Goal: Information Seeking & Learning: Learn about a topic

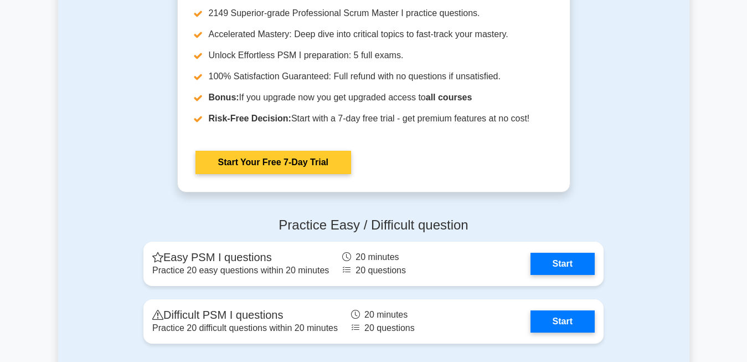
scroll to position [2521, 0]
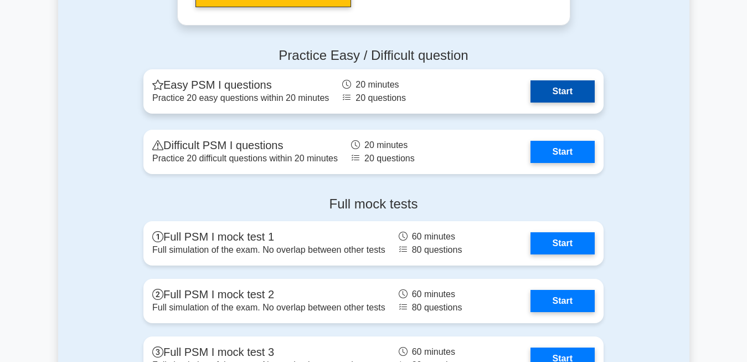
click at [565, 91] on link "Start" at bounding box center [562, 91] width 64 height 22
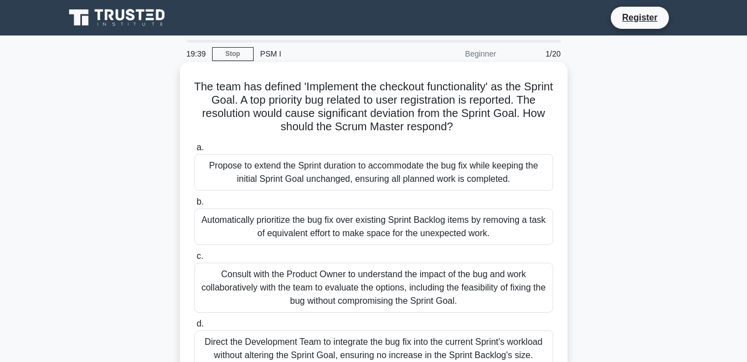
click at [359, 223] on div "Automatically prioritize the bug fix over existing Sprint Backlog items by remo…" at bounding box center [373, 226] width 359 height 37
click at [194, 205] on input "b. Automatically prioritize the bug fix over existing Sprint Backlog items by r…" at bounding box center [194, 201] width 0 height 7
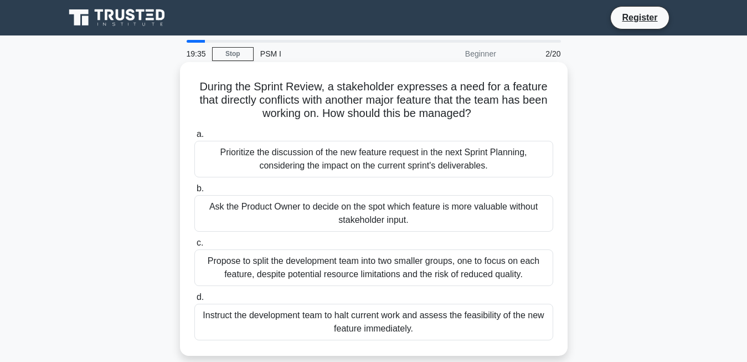
click at [360, 211] on div "Ask the Product Owner to decide on the spot which feature is more valuable with…" at bounding box center [373, 213] width 359 height 37
click at [194, 192] on input "b. Ask the Product Owner to decide on the spot which feature is more valuable w…" at bounding box center [194, 188] width 0 height 7
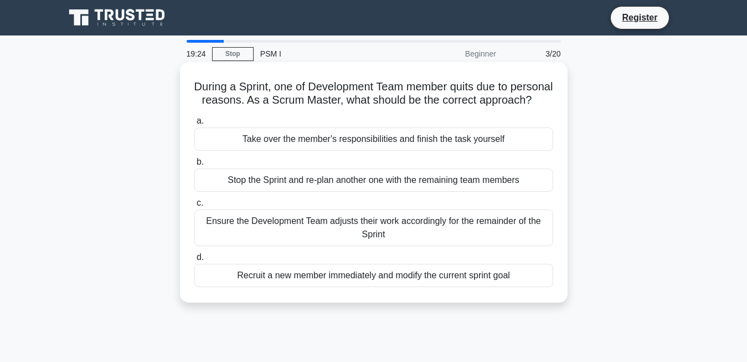
click at [416, 141] on div "Take over the member's responsibilities and finish the task yourself" at bounding box center [373, 138] width 359 height 23
click at [194, 125] on input "a. Take over the member's responsibilities and finish the task yourself" at bounding box center [194, 120] width 0 height 7
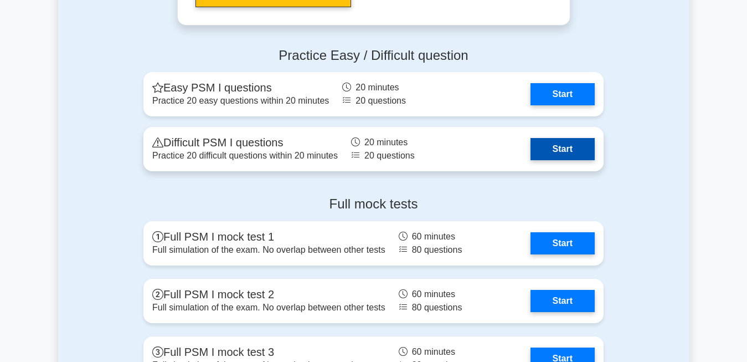
scroll to position [2521, 0]
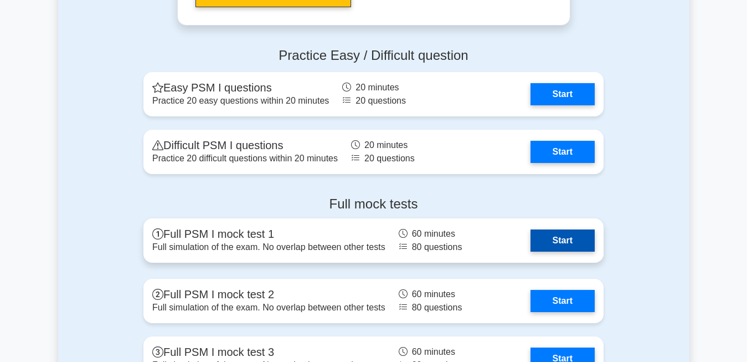
click at [560, 229] on link "Start" at bounding box center [562, 240] width 64 height 22
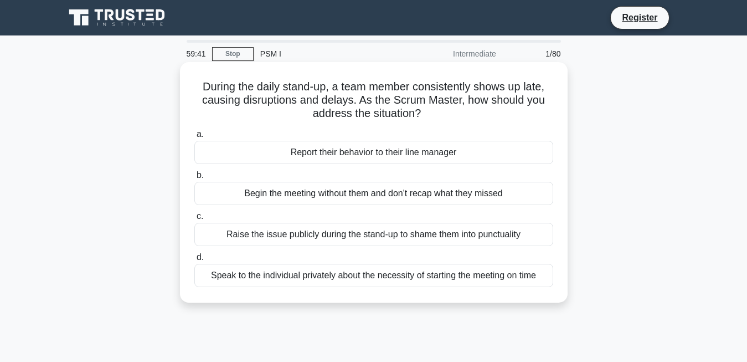
click at [451, 278] on div "Speak to the individual privately about the necessity of starting the meeting o…" at bounding box center [373, 275] width 359 height 23
click at [194, 261] on input "d. Speak to the individual privately about the necessity of starting the meetin…" at bounding box center [194, 257] width 0 height 7
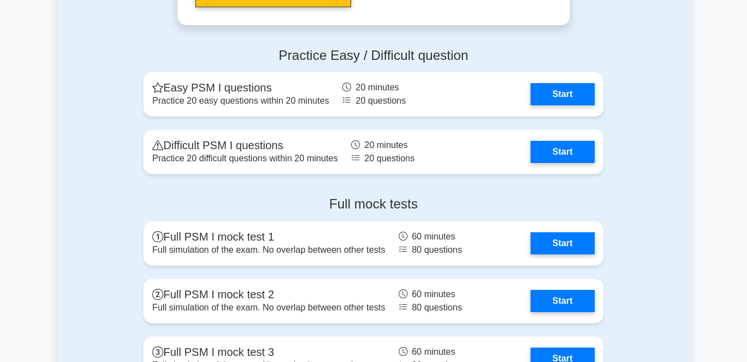
scroll to position [2521, 0]
